Goal: Transaction & Acquisition: Register for event/course

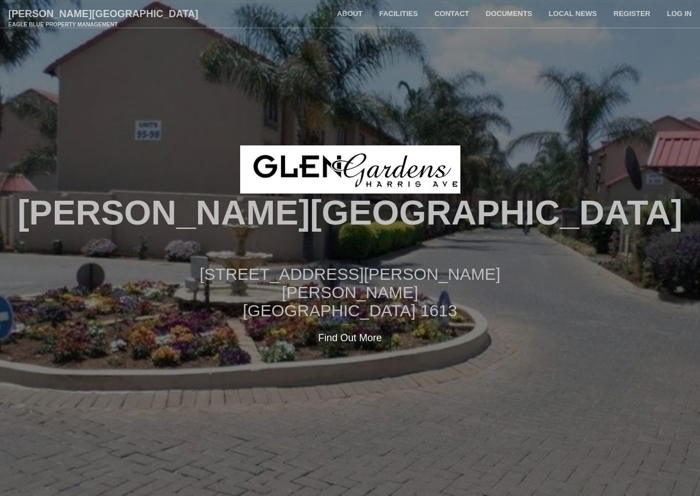
click at [492, 261] on div "[PERSON_NAME][GEOGRAPHIC_DATA] [STREET_ADDRESS][PERSON_NAME][PERSON_NAME] Find …" at bounding box center [350, 247] width 700 height 205
click at [459, 10] on link "Contact" at bounding box center [451, 14] width 51 height 28
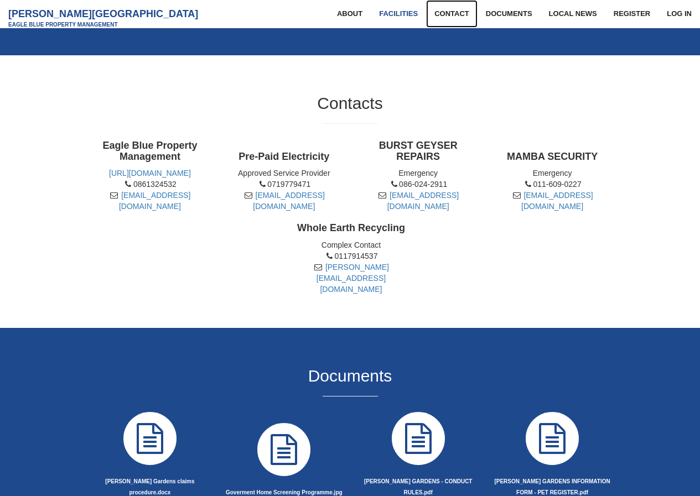
scroll to position [801, 0]
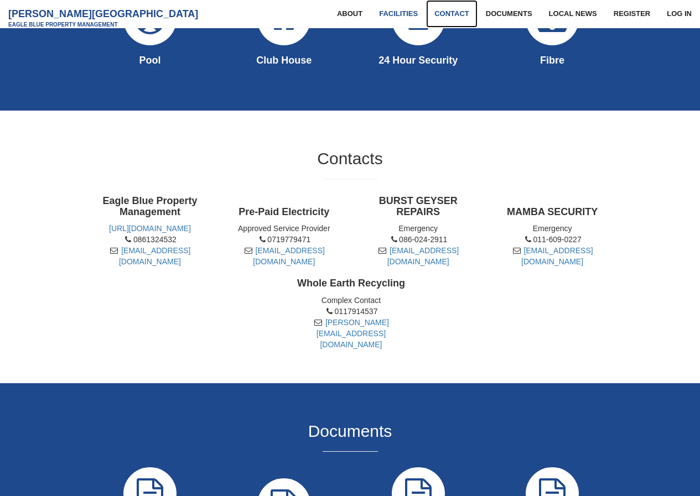
click at [457, 14] on link "Contact" at bounding box center [451, 14] width 51 height 28
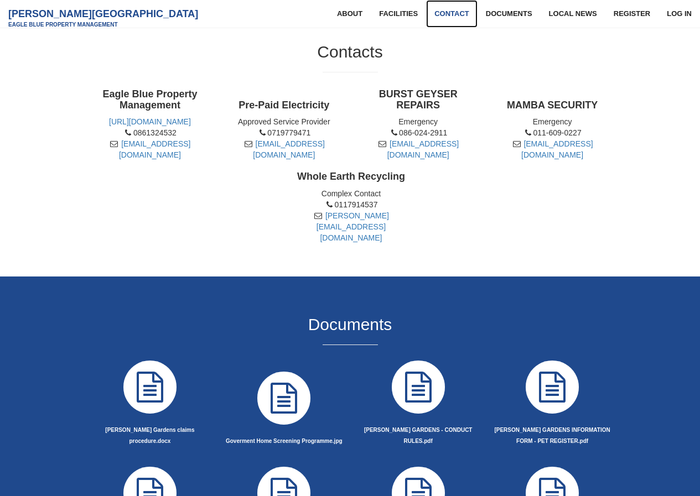
scroll to position [912, 0]
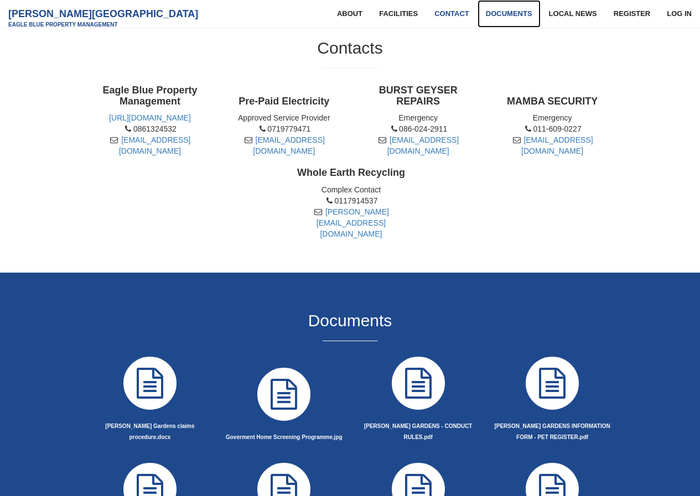
click at [492, 15] on link "Documents" at bounding box center [508, 14] width 63 height 28
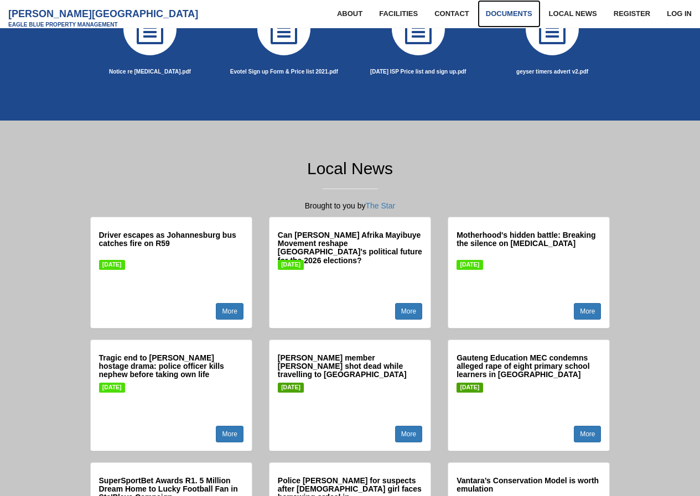
scroll to position [1151, 0]
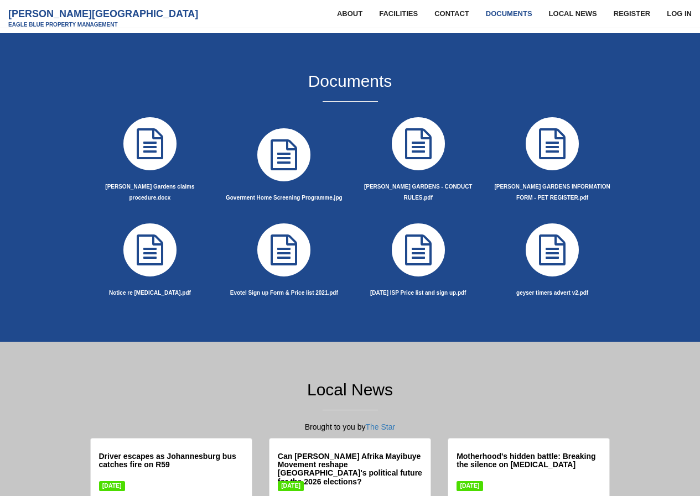
click at [551, 126] on icon at bounding box center [552, 144] width 62 height 62
click at [421, 290] on strong "[DATE] ISP Price list and sign up.pdf" at bounding box center [418, 293] width 96 height 6
click at [432, 290] on strong "[DATE] ISP Price list and sign up.pdf" at bounding box center [418, 293] width 96 height 6
click at [431, 290] on strong "[DATE] ISP Price list and sign up.pdf" at bounding box center [418, 293] width 96 height 6
click at [432, 290] on strong "[DATE] ISP Price list and sign up.pdf" at bounding box center [418, 293] width 96 height 6
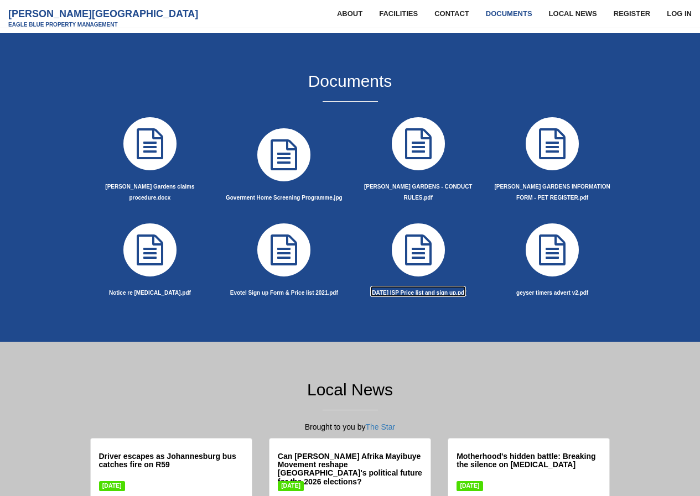
click at [432, 290] on strong "[DATE] ISP Price list and sign up.pdf" at bounding box center [418, 293] width 96 height 6
click at [427, 290] on strong "[DATE] ISP Price list and sign up.pdf" at bounding box center [418, 293] width 96 height 6
click at [419, 227] on icon at bounding box center [418, 250] width 62 height 62
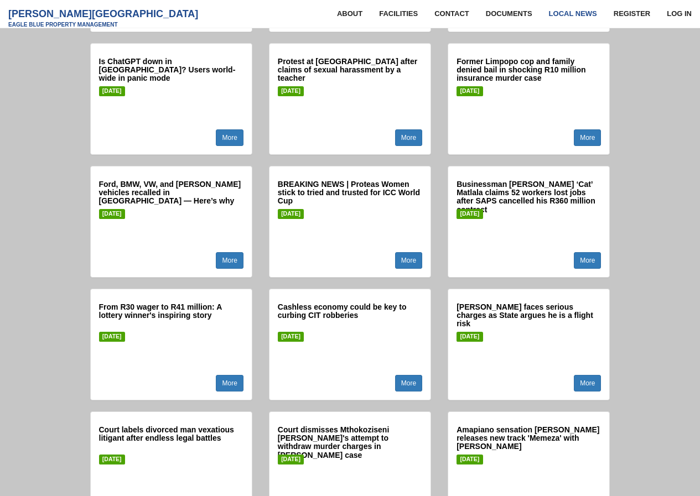
scroll to position [2565, 0]
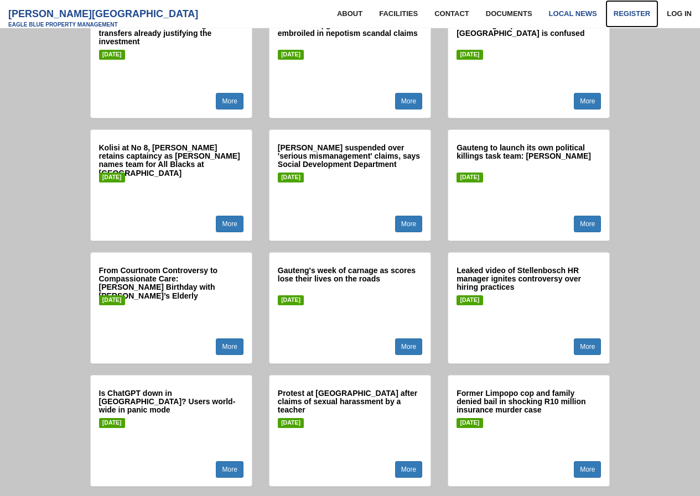
click at [630, 8] on link "Register" at bounding box center [631, 14] width 53 height 28
